Goal: Information Seeking & Learning: Understand process/instructions

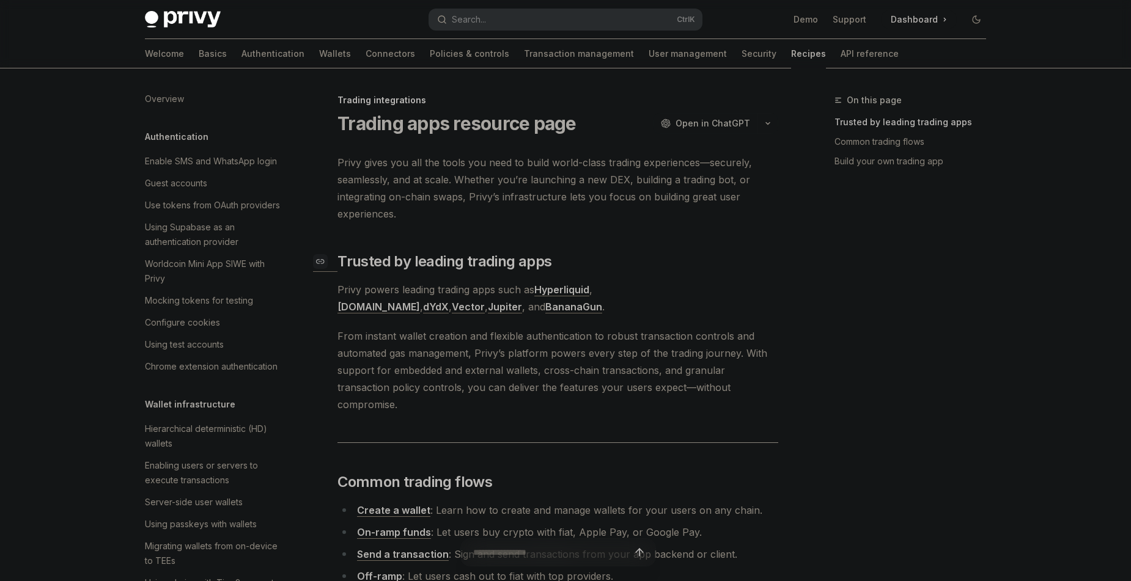
scroll to position [1149, 0]
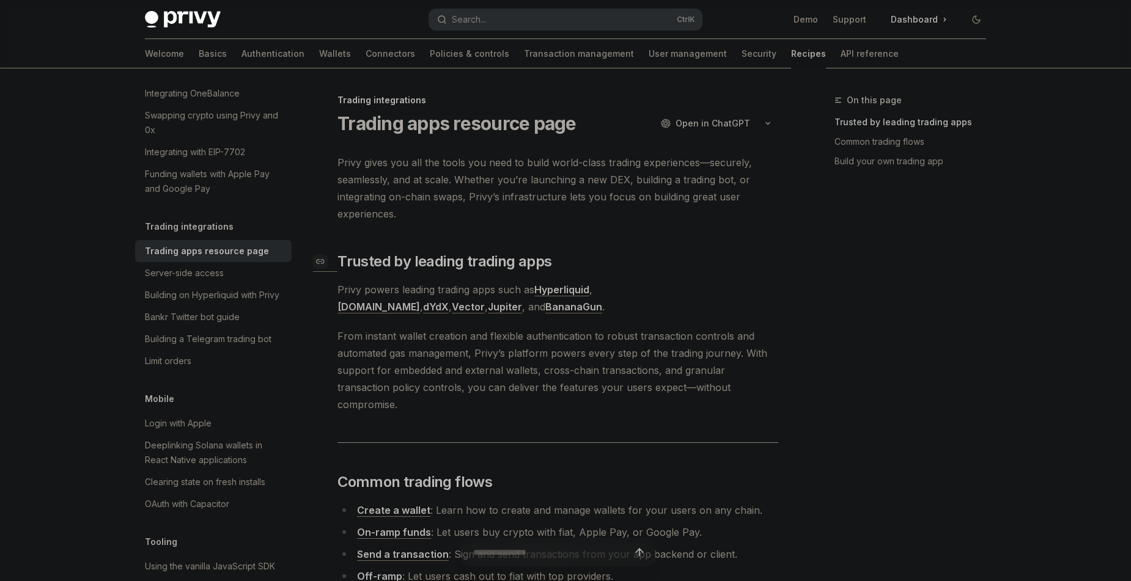
click at [331, 258] on link "​" at bounding box center [325, 262] width 24 height 20
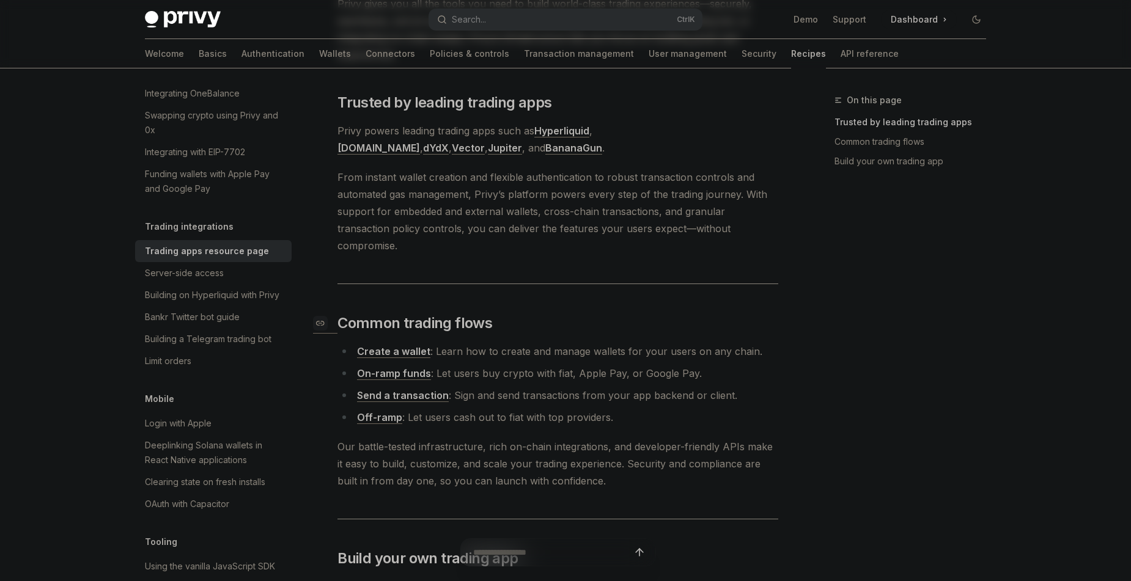
click at [332, 313] on link "​" at bounding box center [325, 323] width 24 height 20
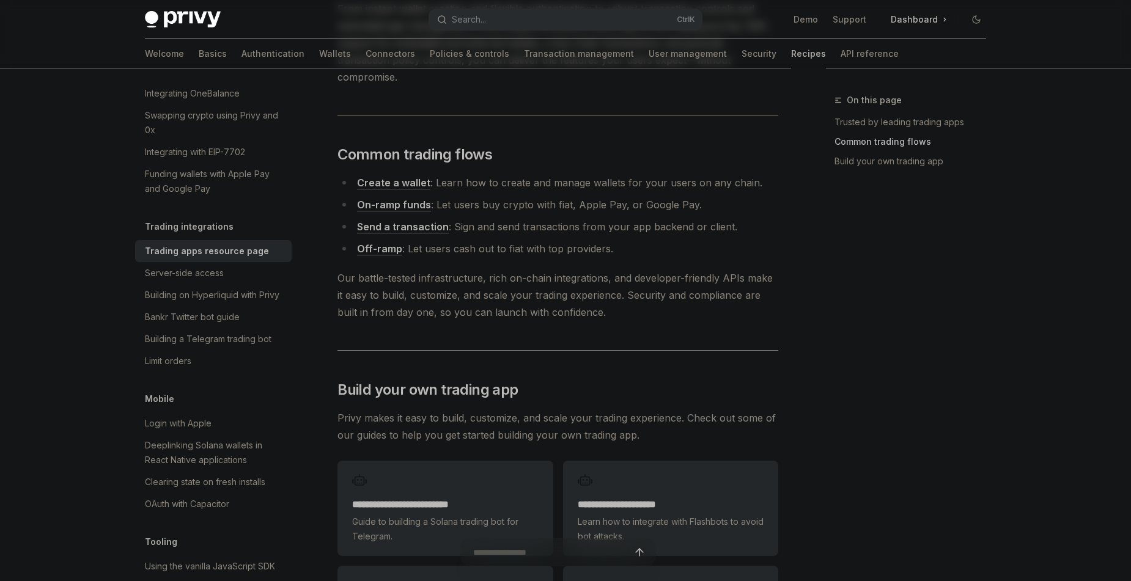
scroll to position [362, 0]
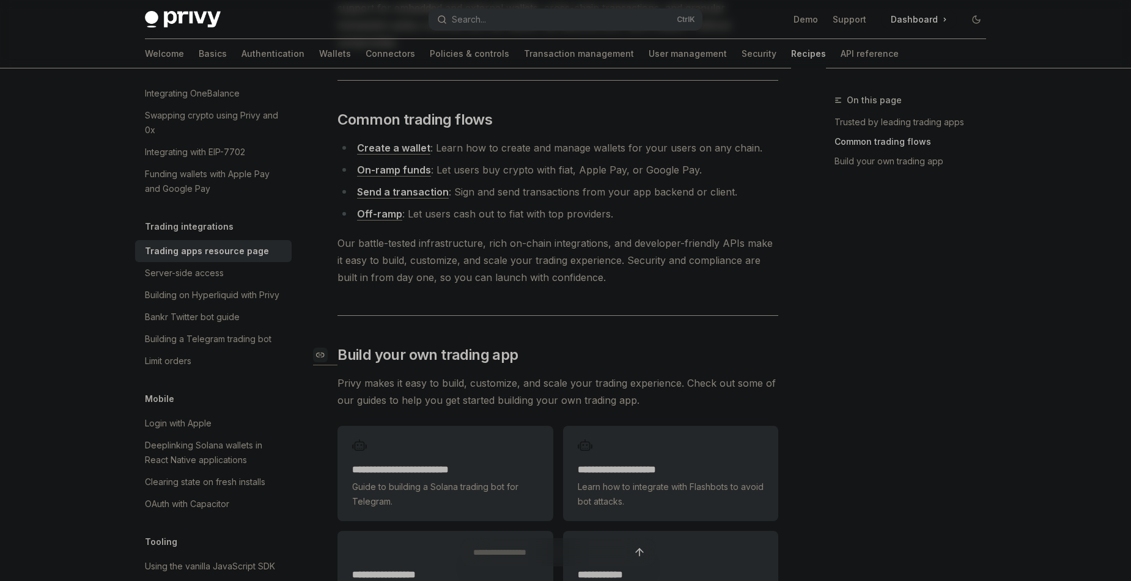
click at [313, 348] on div "Navigate to header" at bounding box center [320, 355] width 15 height 15
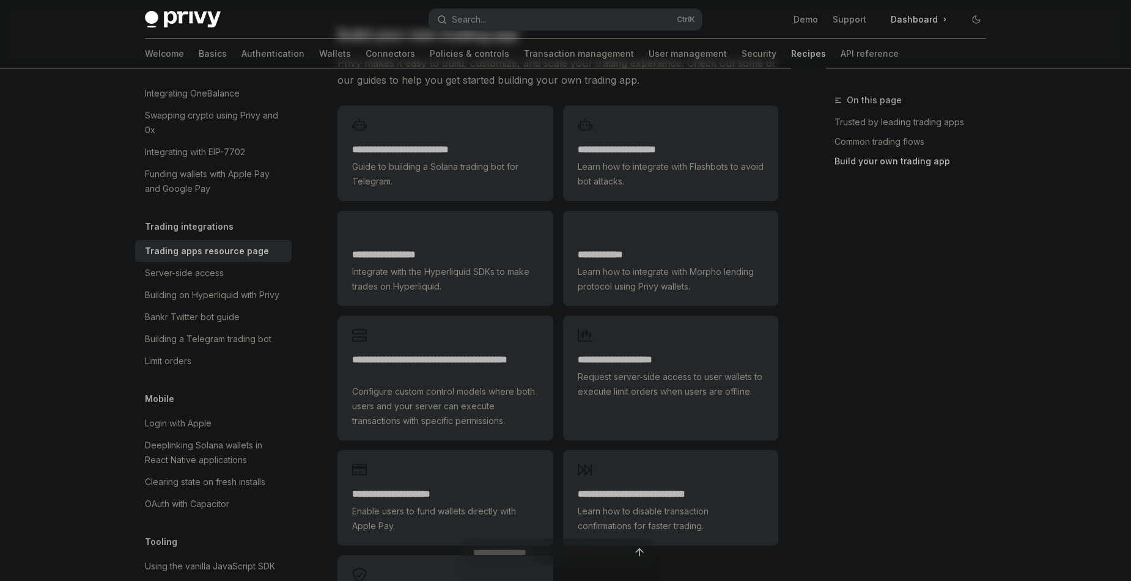
scroll to position [537, 0]
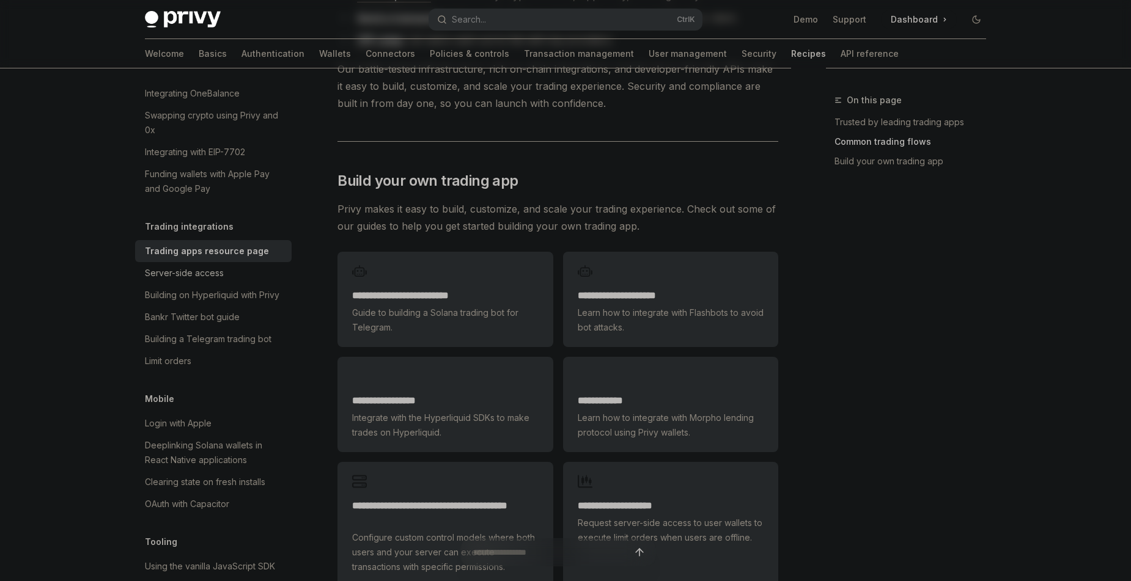
click at [183, 280] on div "Server-side access" at bounding box center [184, 273] width 79 height 15
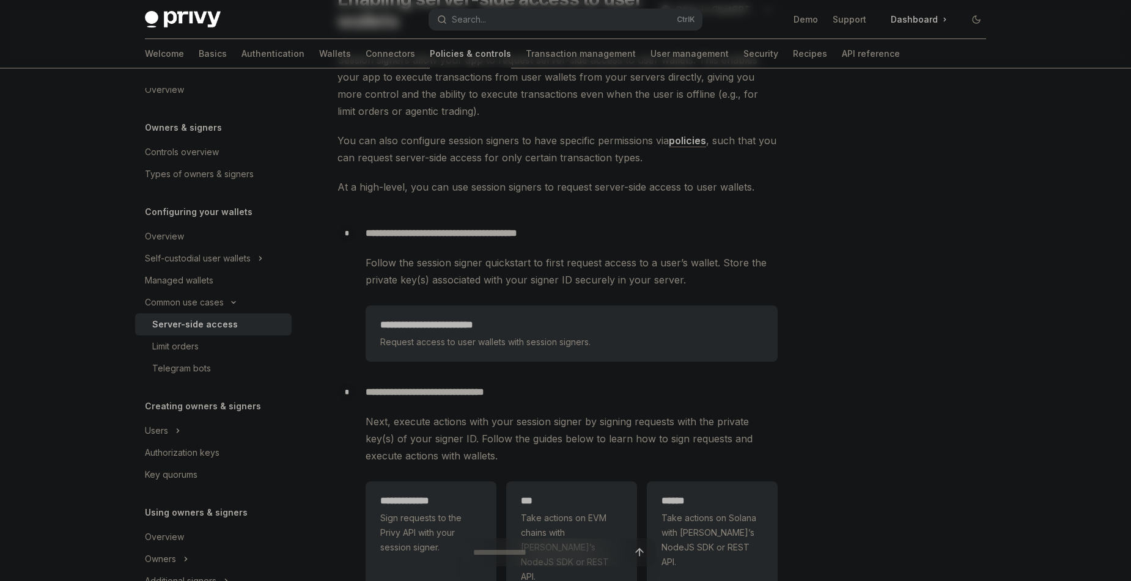
scroll to position [244, 0]
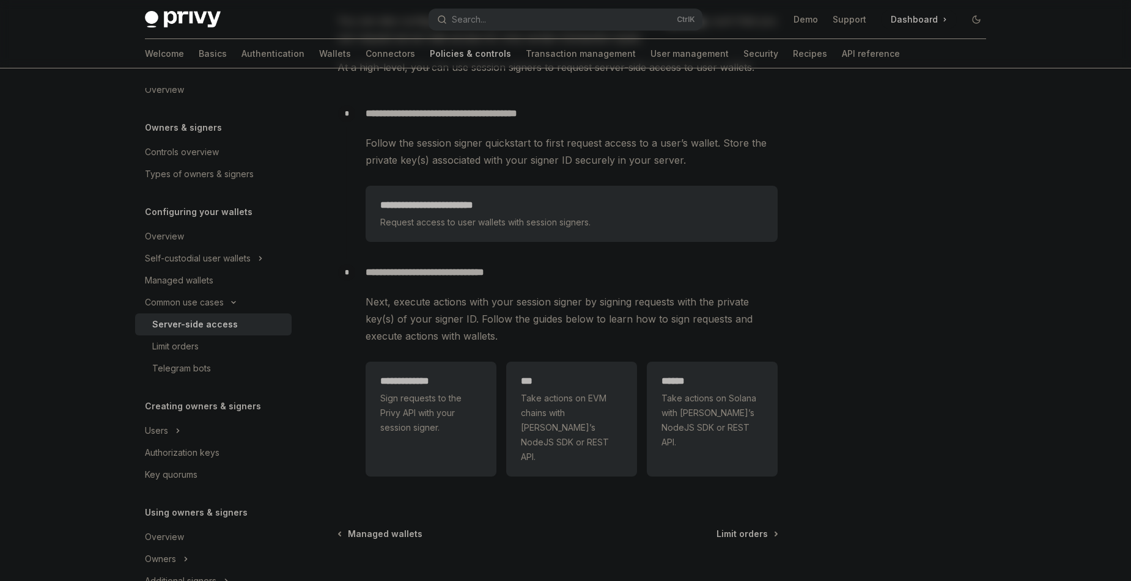
click at [400, 388] on h2 "**********" at bounding box center [430, 381] width 101 height 15
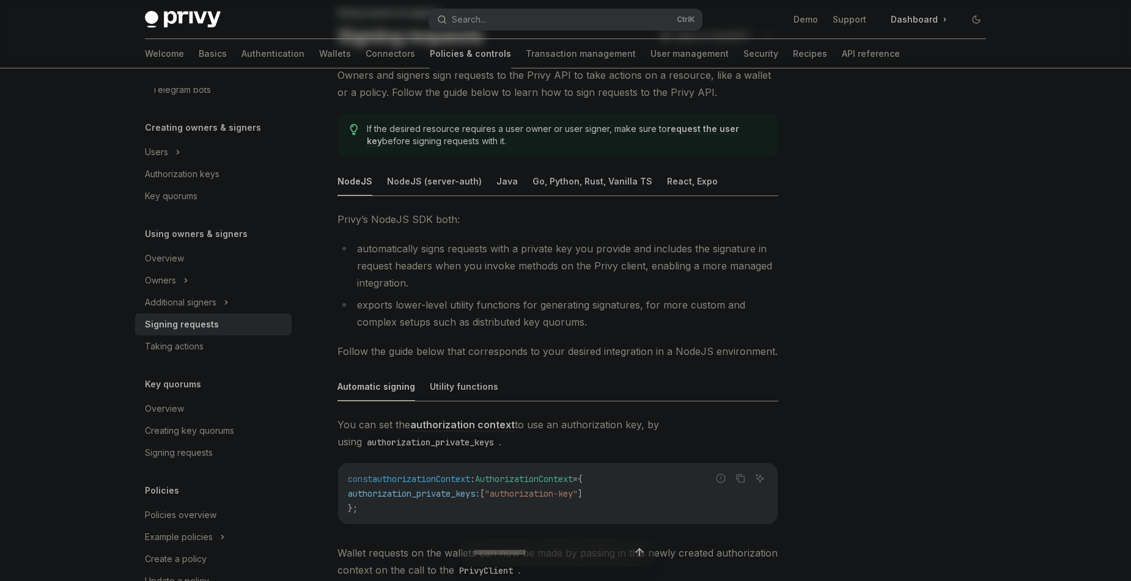
scroll to position [244, 0]
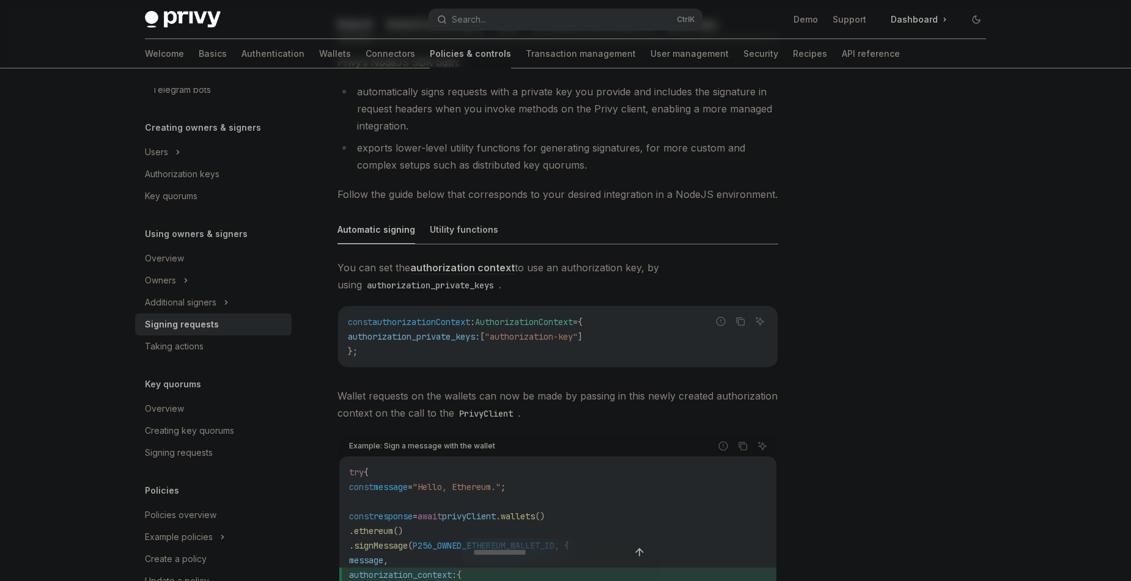
drag, startPoint x: 436, startPoint y: 271, endPoint x: 431, endPoint y: 266, distance: 7.8
click at [431, 266] on link "authorization context" at bounding box center [462, 268] width 104 height 13
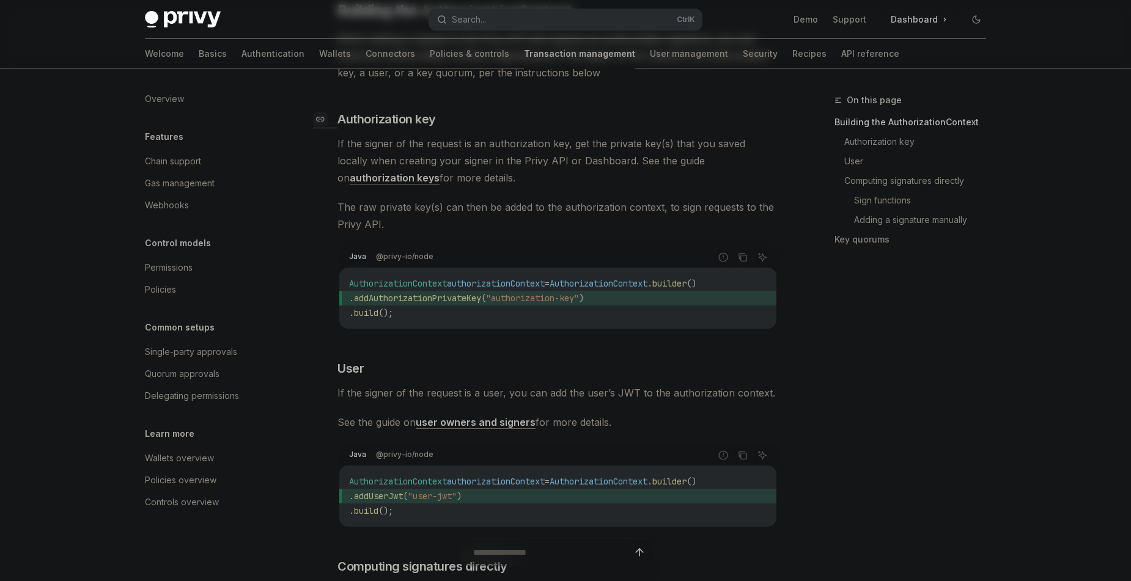
scroll to position [244, 0]
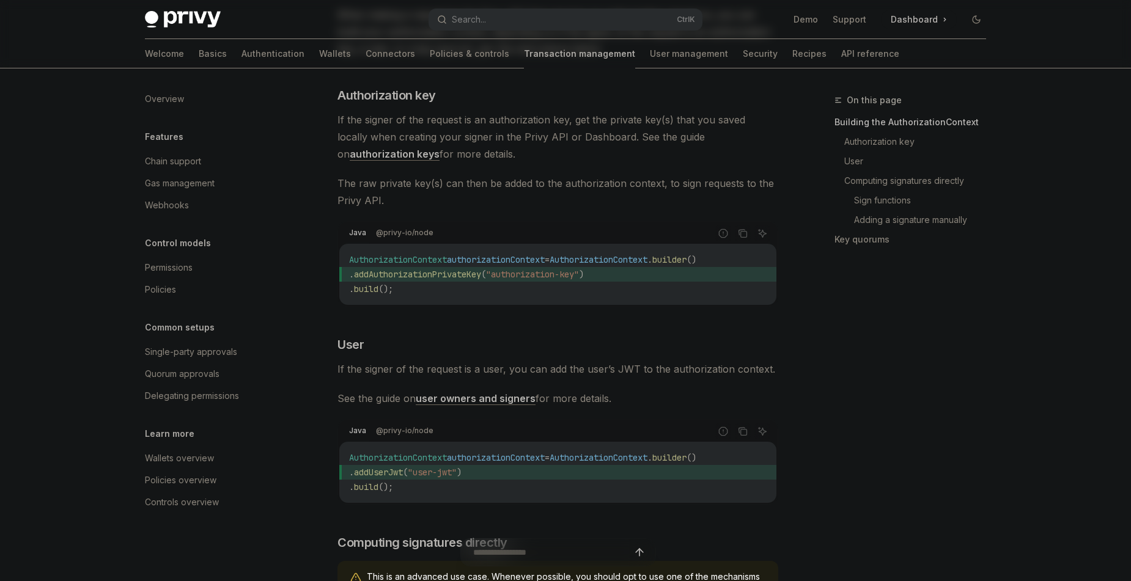
click at [439, 152] on link "authorization keys" at bounding box center [395, 154] width 90 height 13
type textarea "*"
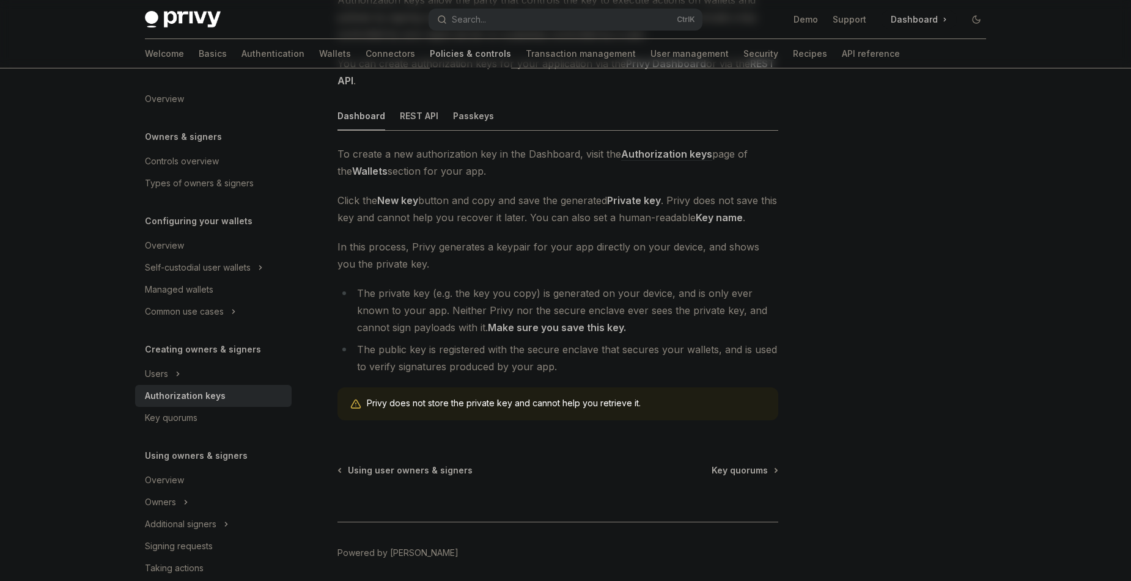
scroll to position [209, 0]
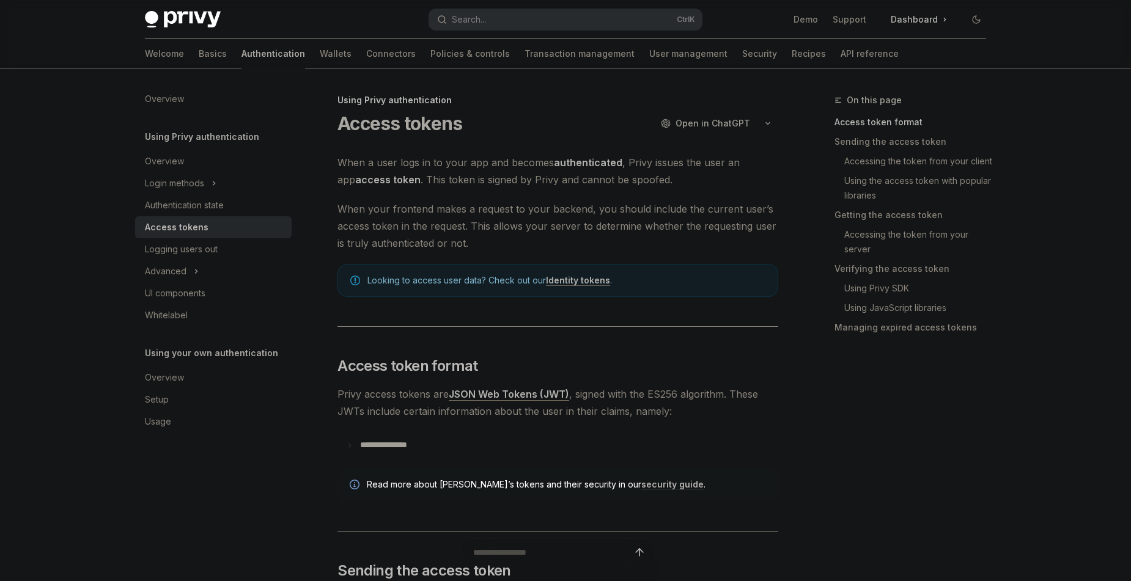
type textarea "*"
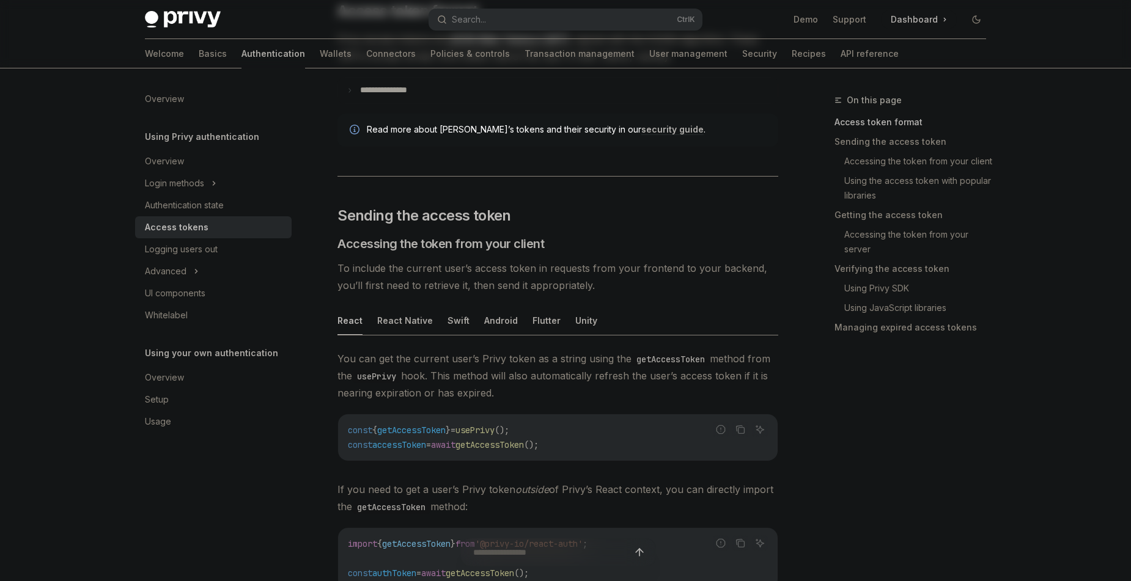
scroll to position [367, 0]
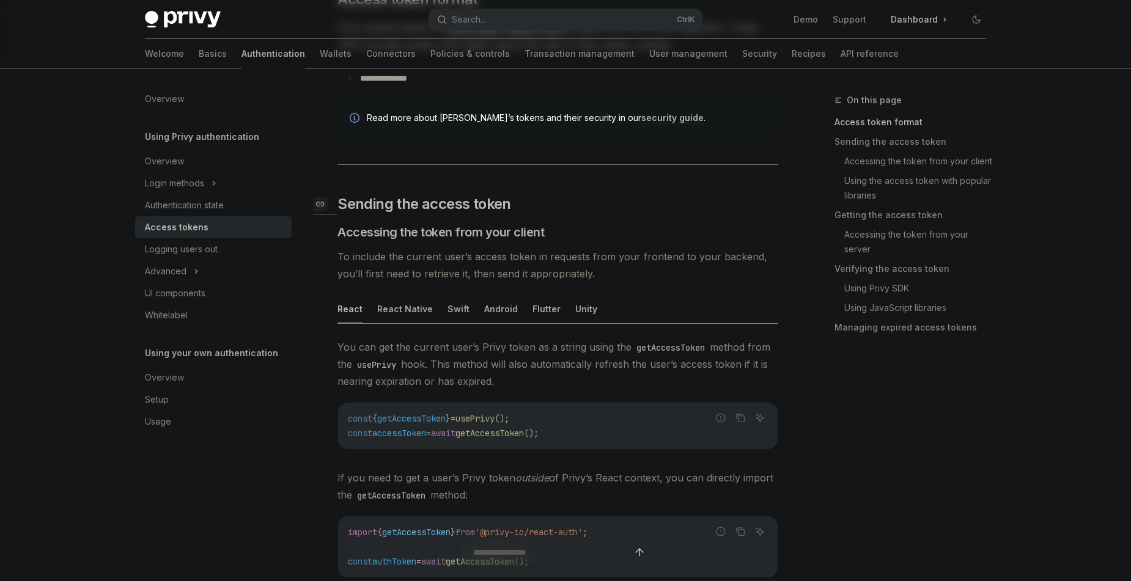
click at [320, 210] on div "Navigate to header" at bounding box center [320, 204] width 15 height 15
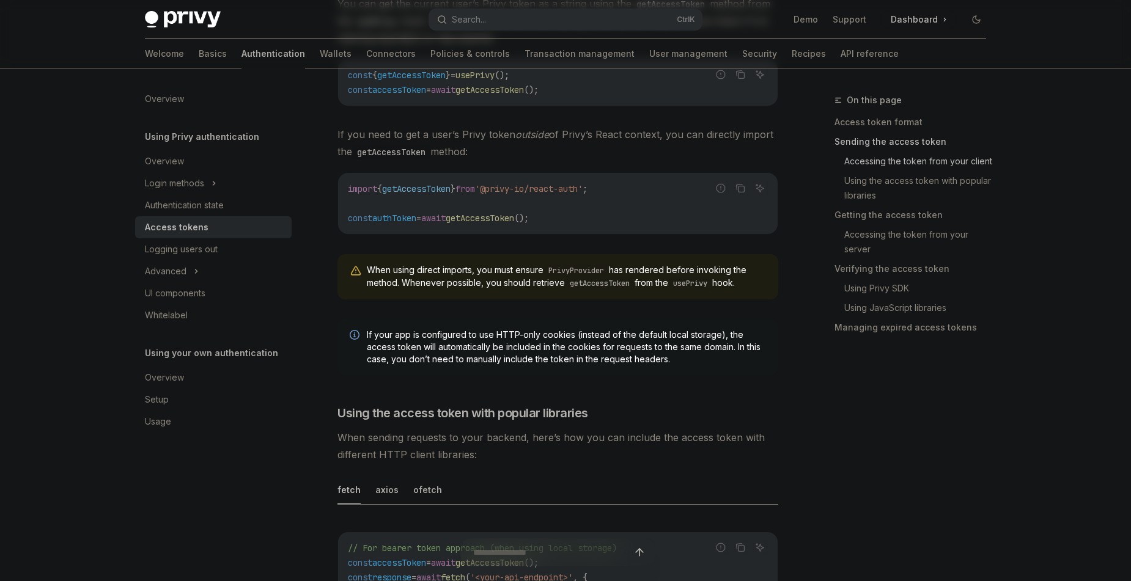
scroll to position [713, 0]
click at [326, 419] on link "​" at bounding box center [325, 411] width 24 height 18
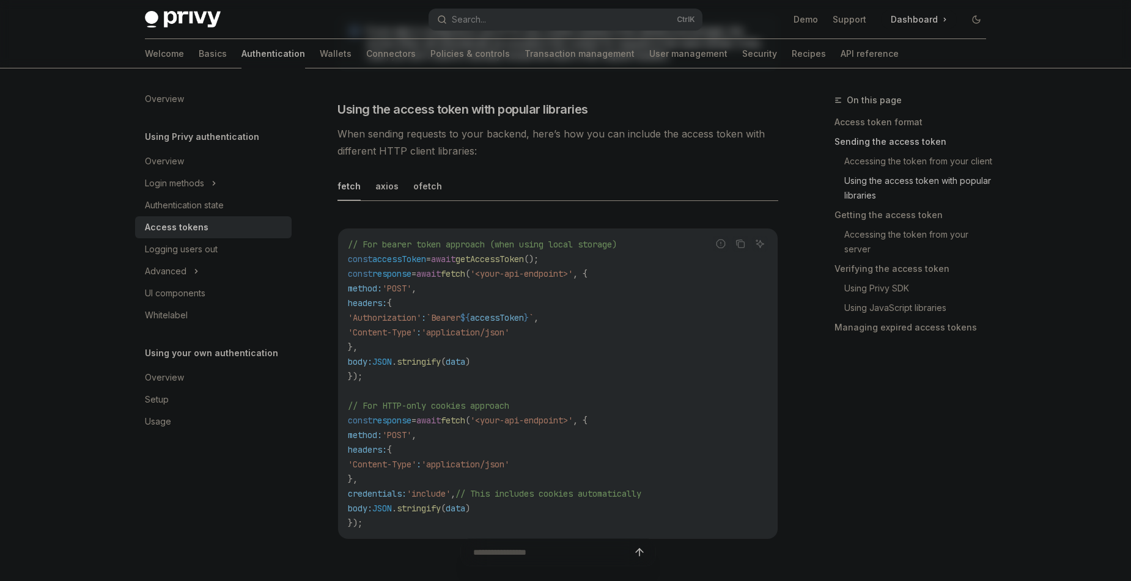
scroll to position [1022, 0]
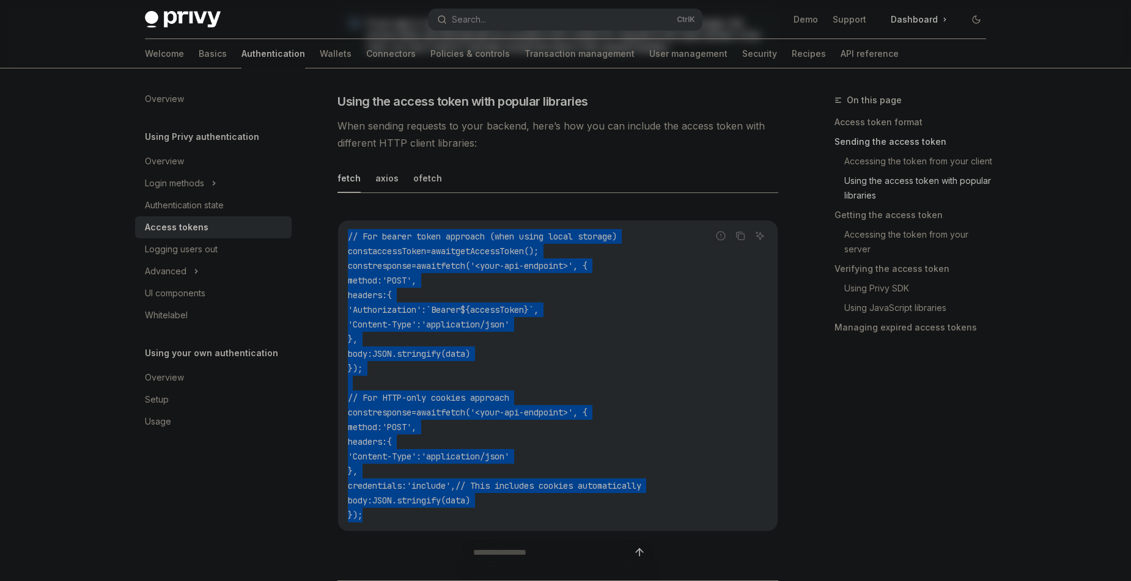
drag, startPoint x: 340, startPoint y: 219, endPoint x: 381, endPoint y: 529, distance: 311.8
click at [381, 529] on div "Report incorrect code Copy Ask AI // For bearer token approach (when using loca…" at bounding box center [557, 379] width 441 height 343
